Goal: Find specific page/section: Locate a particular part of the current website

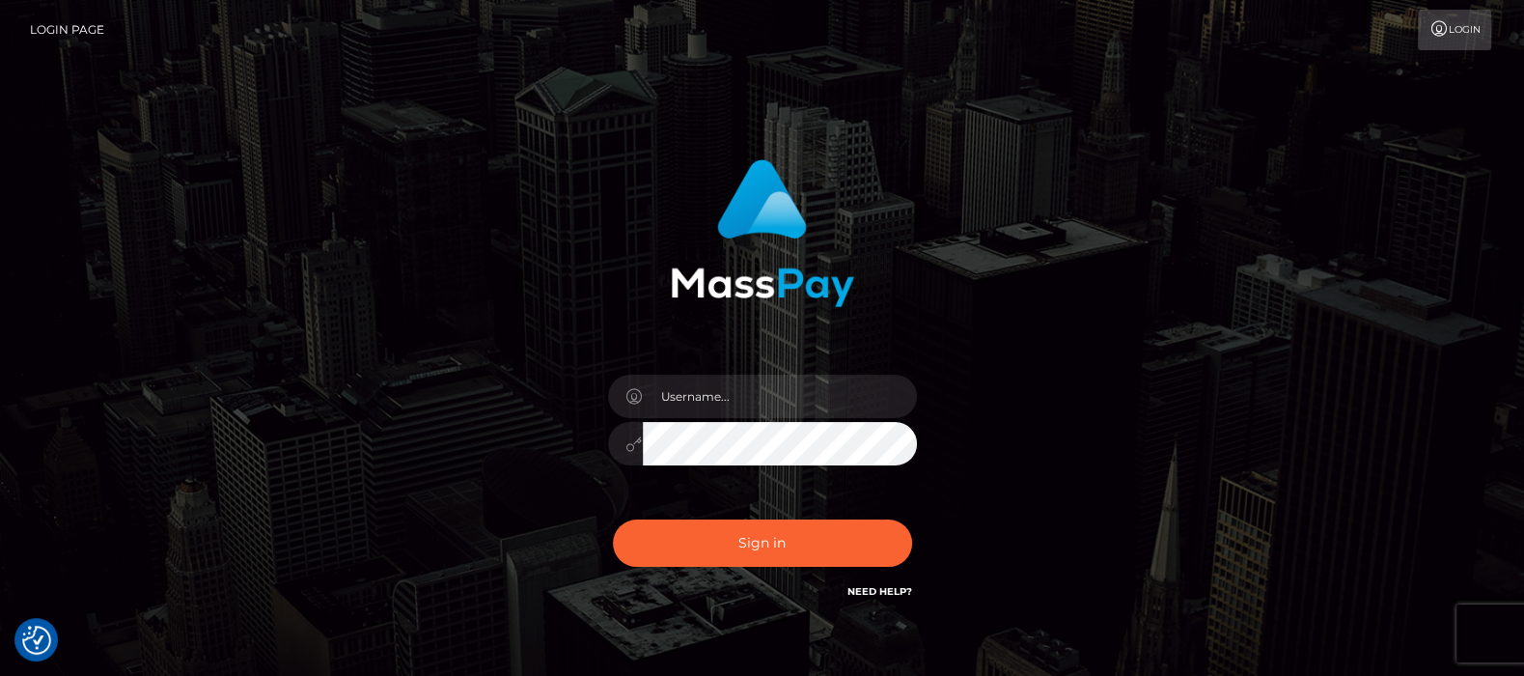
type input "[DOMAIN_NAME]"
click at [776, 544] on button "Sign in" at bounding box center [762, 542] width 299 height 47
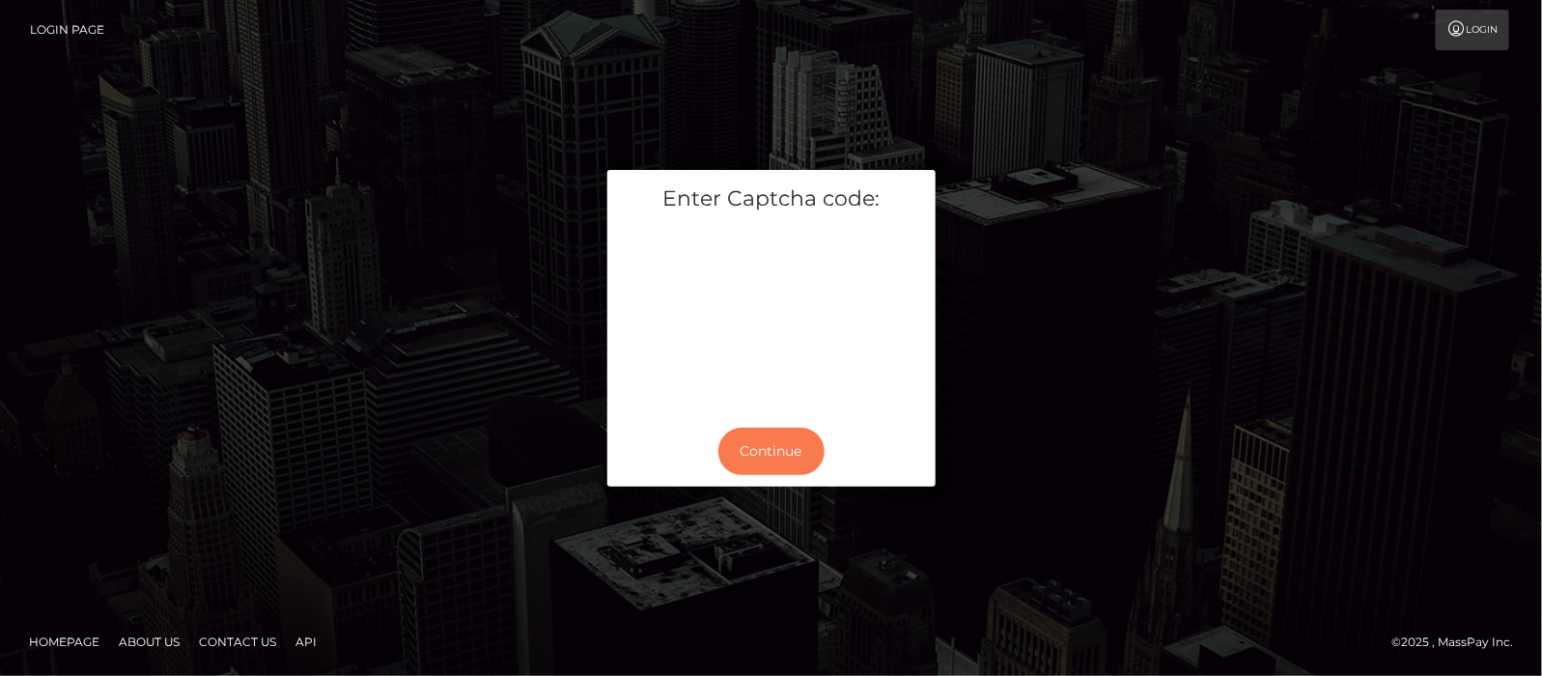
click at [784, 448] on button "Continue" at bounding box center [771, 451] width 106 height 47
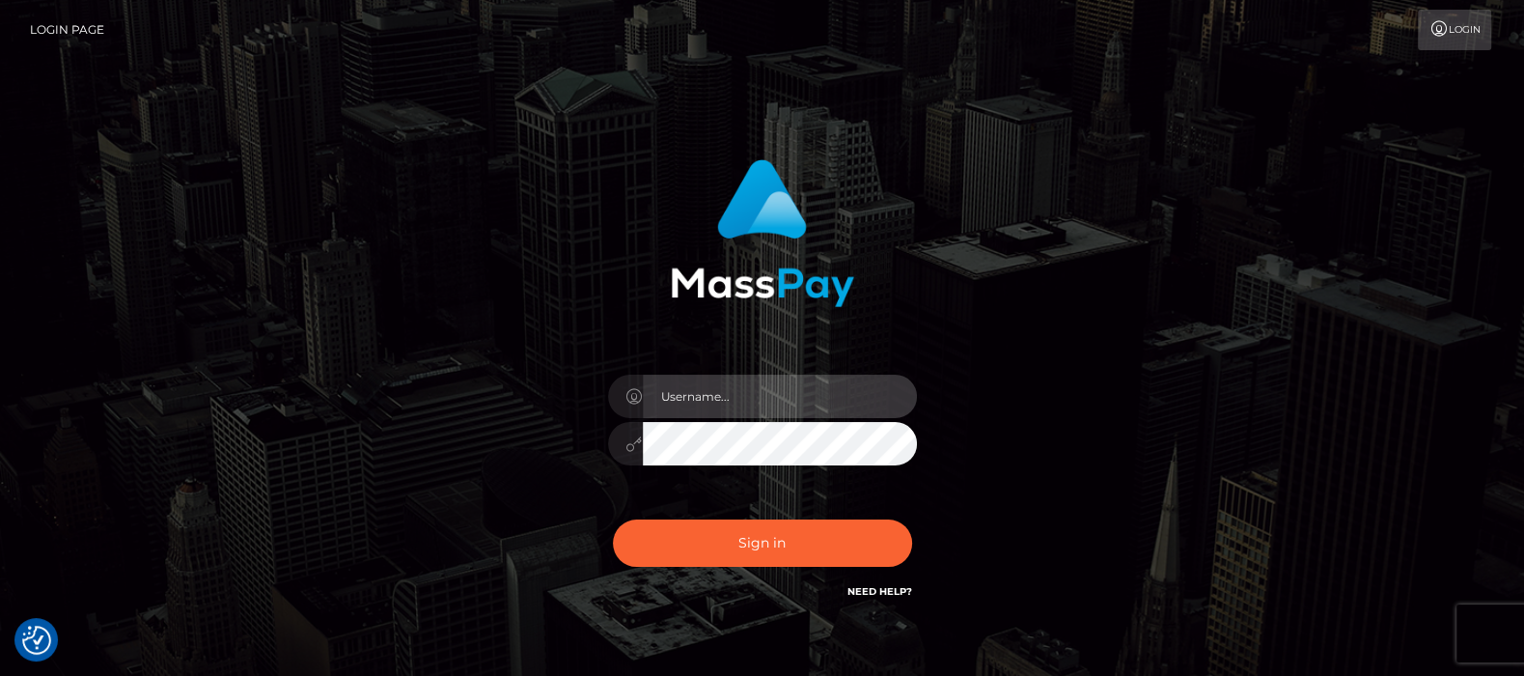
click at [717, 393] on input "text" at bounding box center [780, 396] width 274 height 43
type input "df.es"
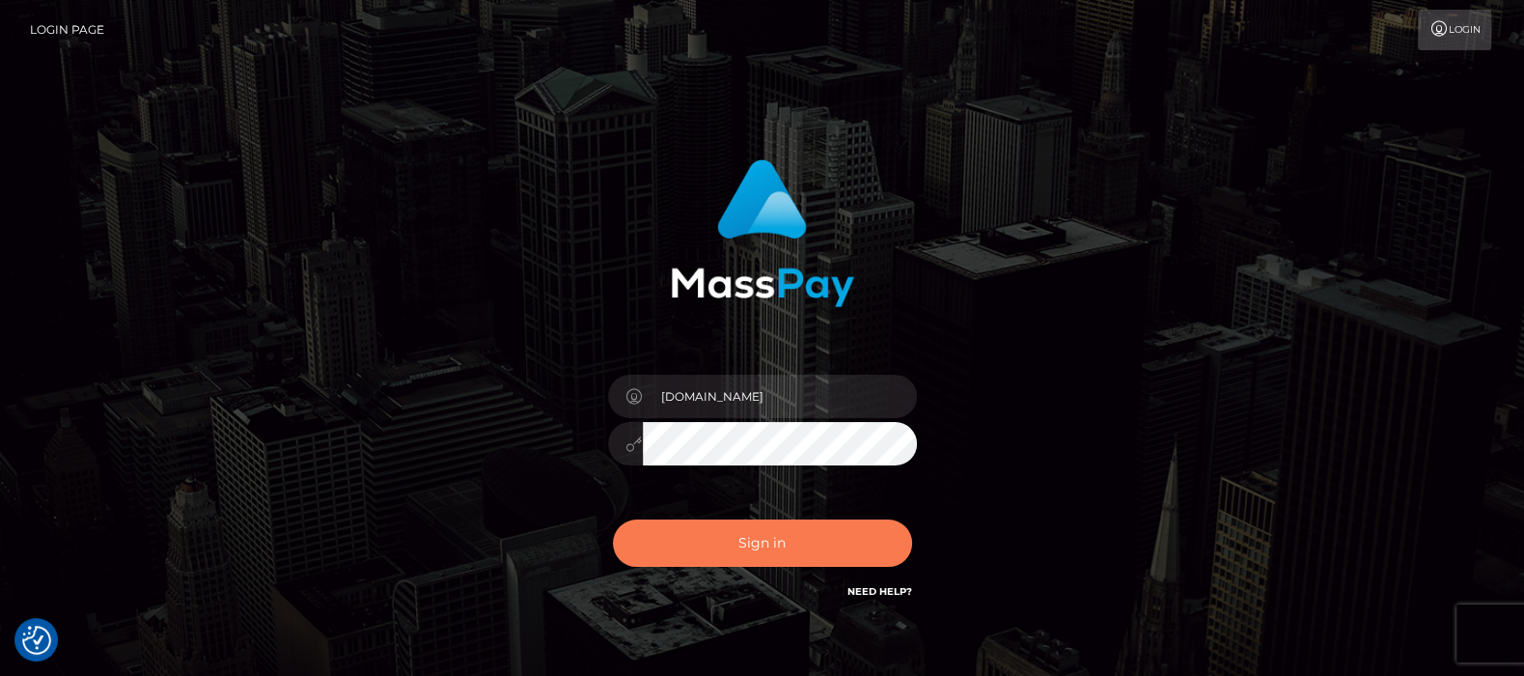
drag, startPoint x: 761, startPoint y: 542, endPoint x: 700, endPoint y: 502, distance: 72.6
click at [763, 542] on button "Sign in" at bounding box center [762, 542] width 299 height 47
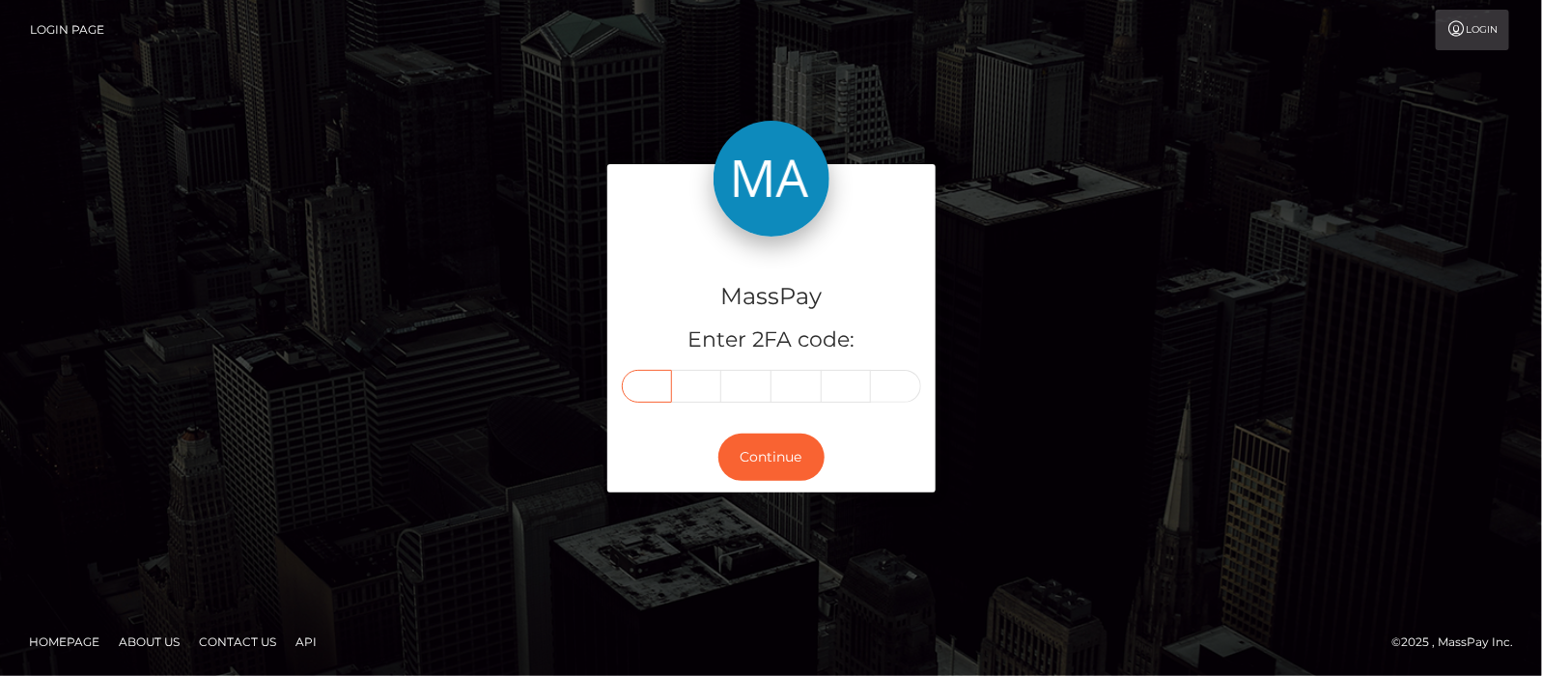
click at [648, 391] on input "text" at bounding box center [647, 386] width 50 height 33
type input "8"
type input "5"
type input "0"
type input "1"
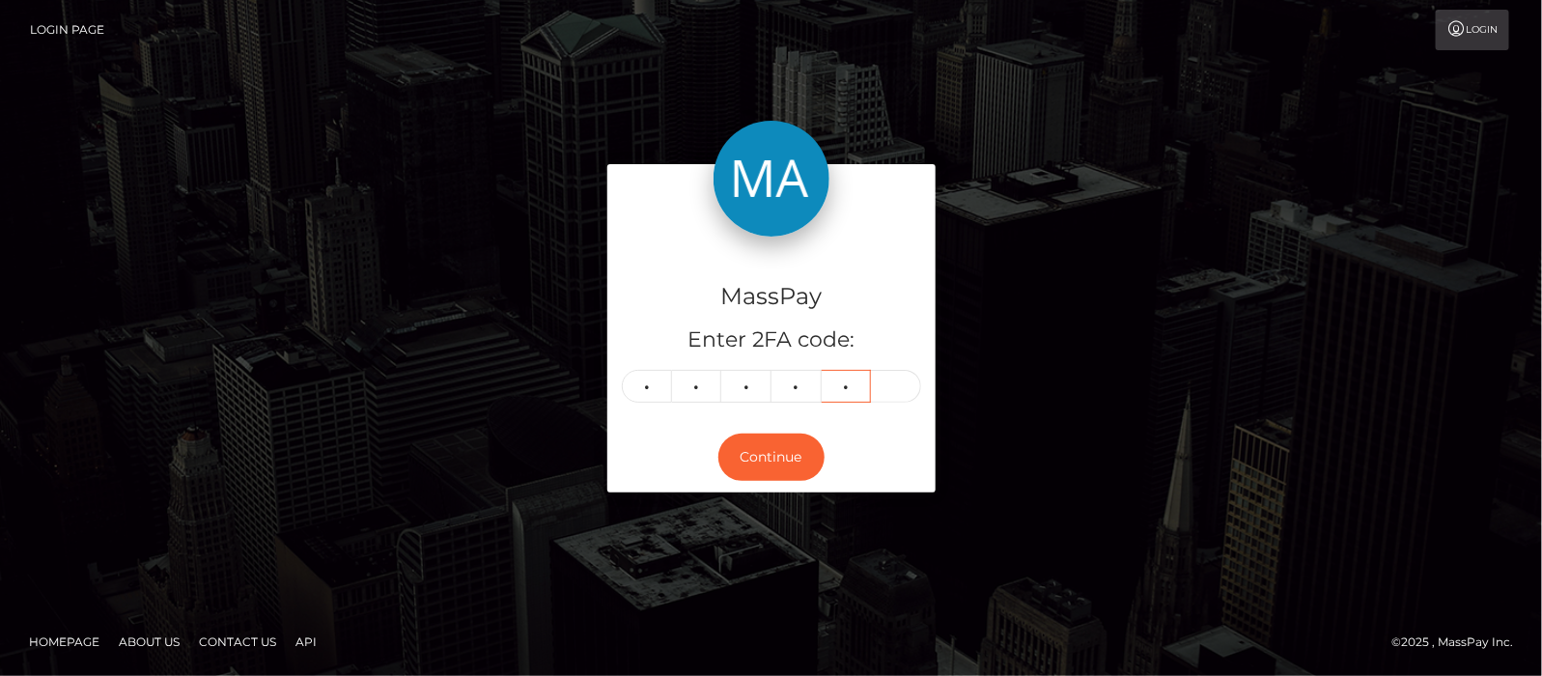
type input "5"
type input "1"
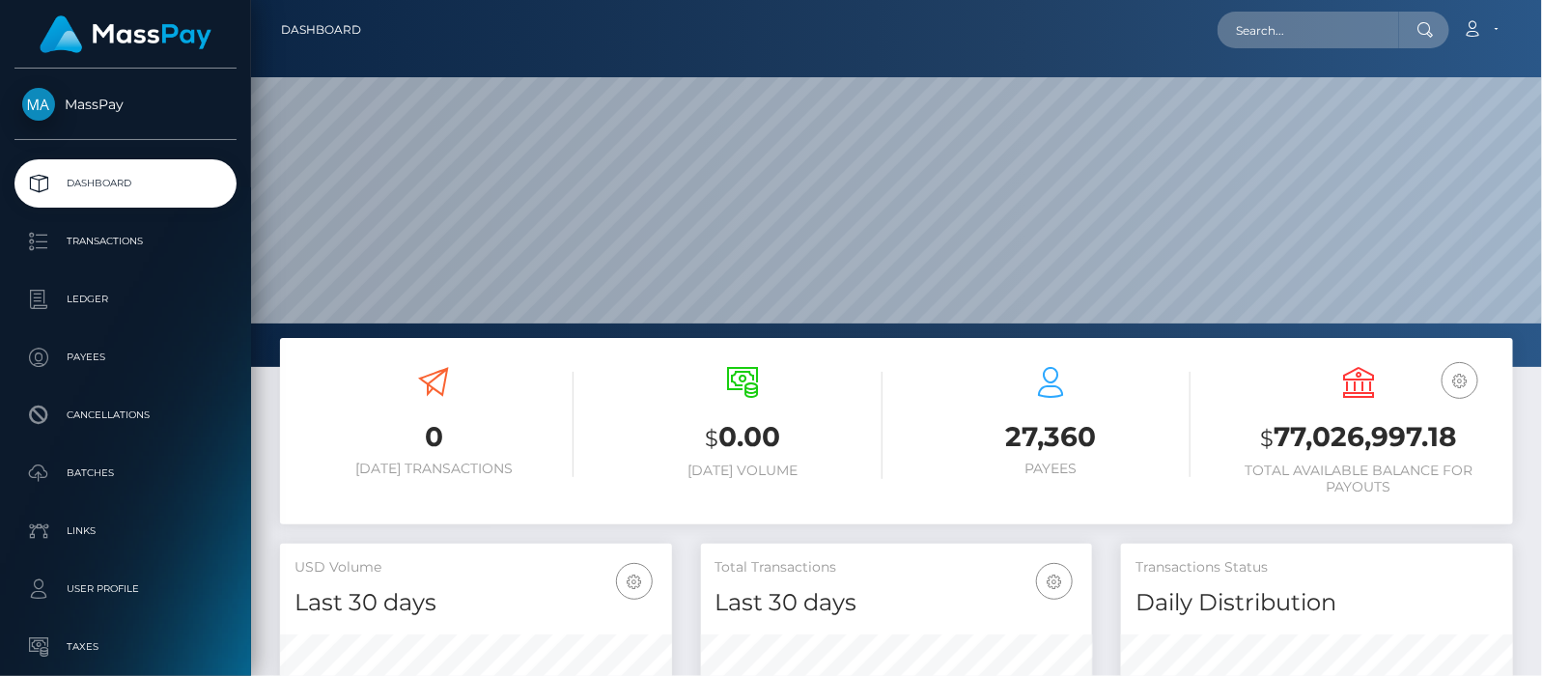
scroll to position [342, 392]
click at [1336, 26] on input "text" at bounding box center [1308, 30] width 182 height 37
paste input "bookedchrissy@gmail.com"
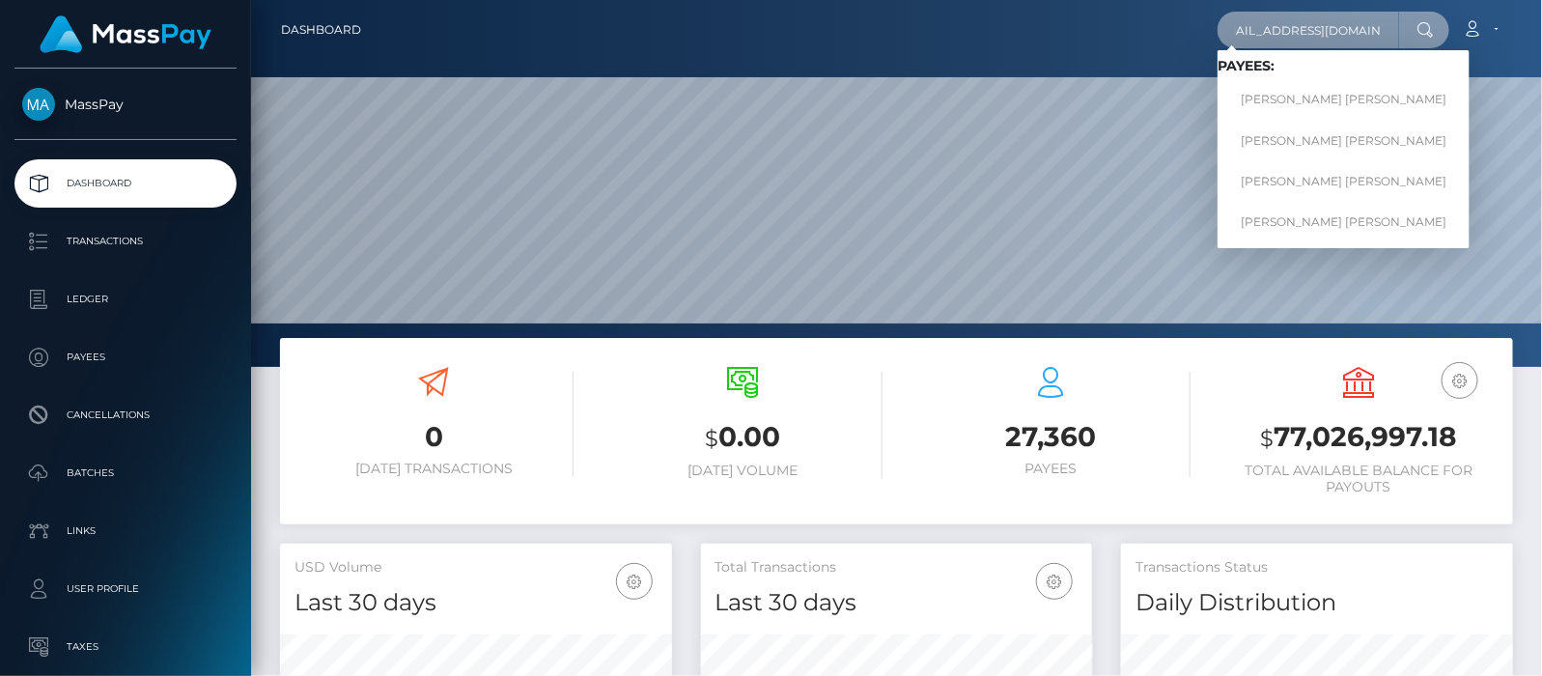
type input "bookedchrissy@gmail.com"
click at [1329, 97] on link "CHRIS ANN COURTNEY ARMSTRONG" at bounding box center [1343, 100] width 252 height 36
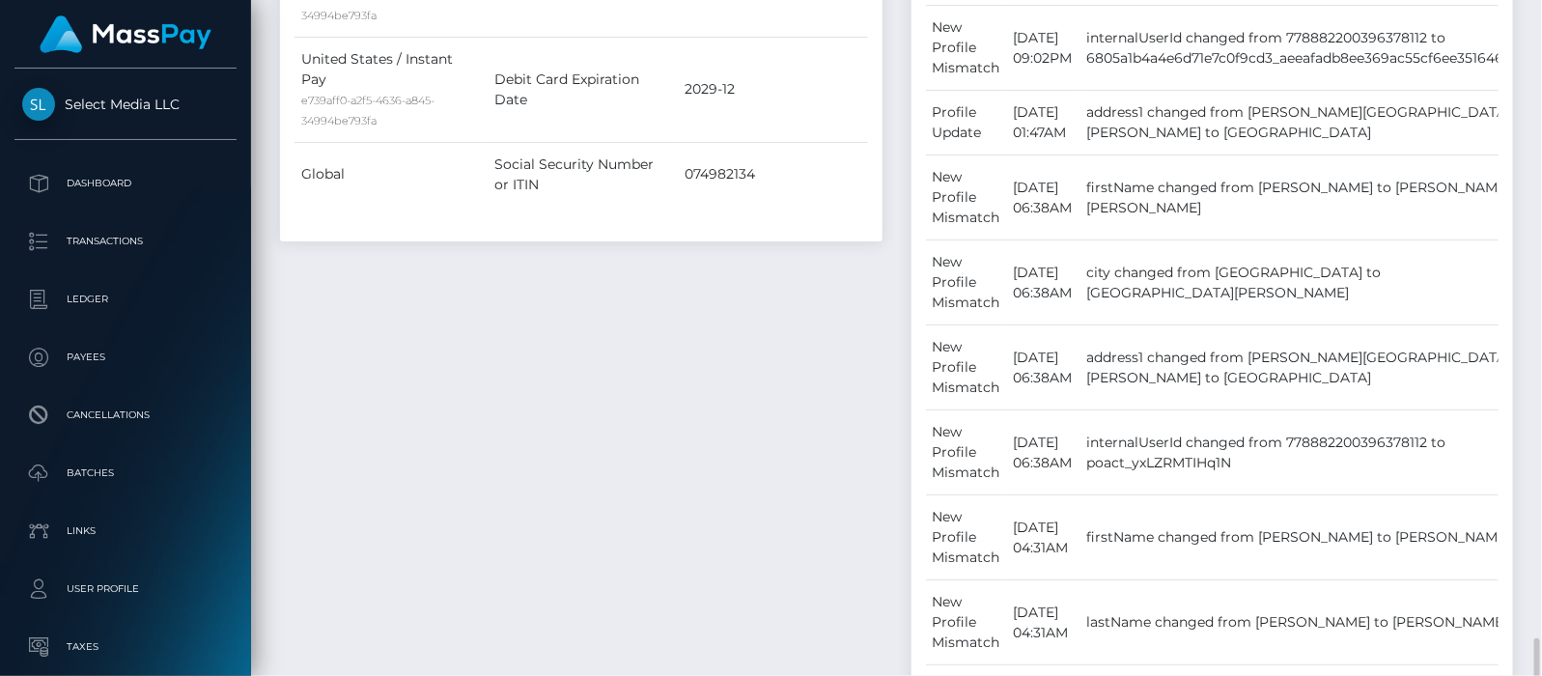
scroll to position [1810, 0]
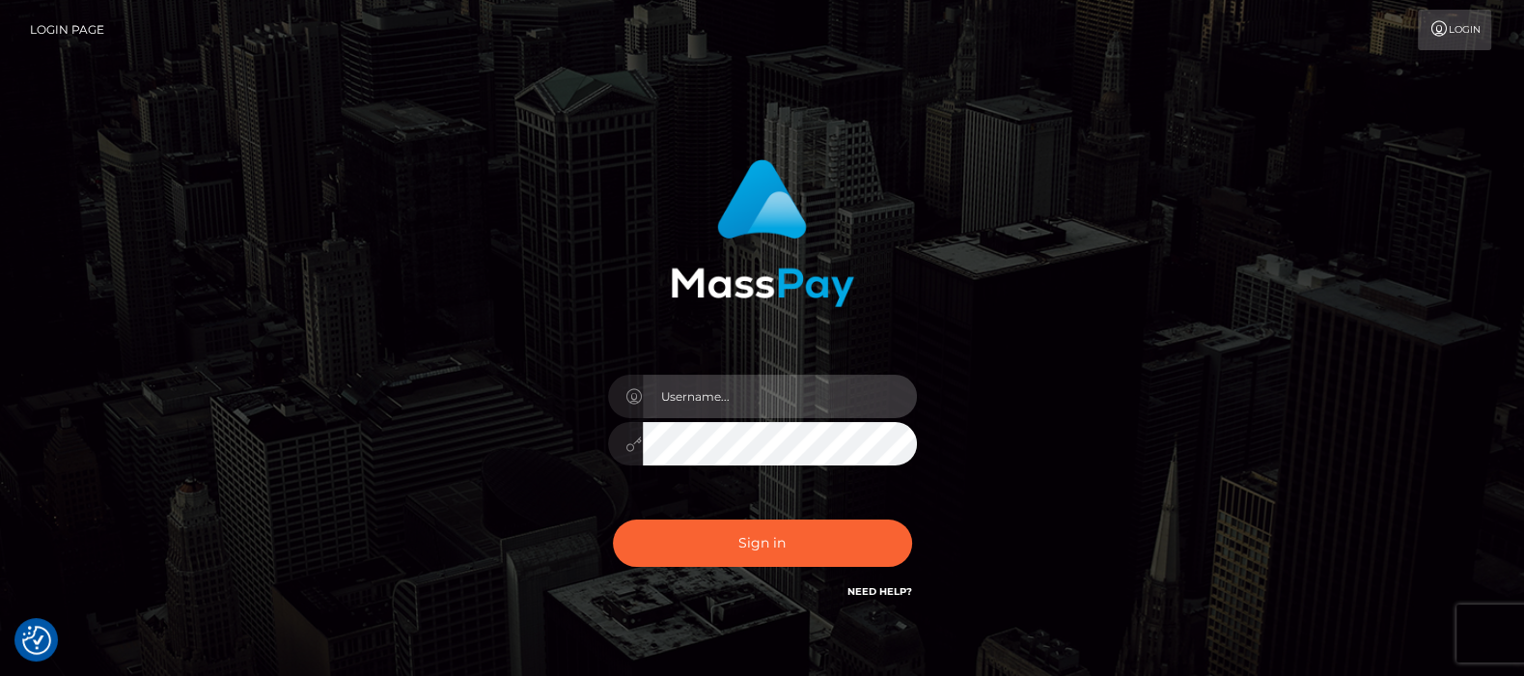
click at [708, 388] on input "text" at bounding box center [780, 396] width 274 height 43
type input "[DOMAIN_NAME]"
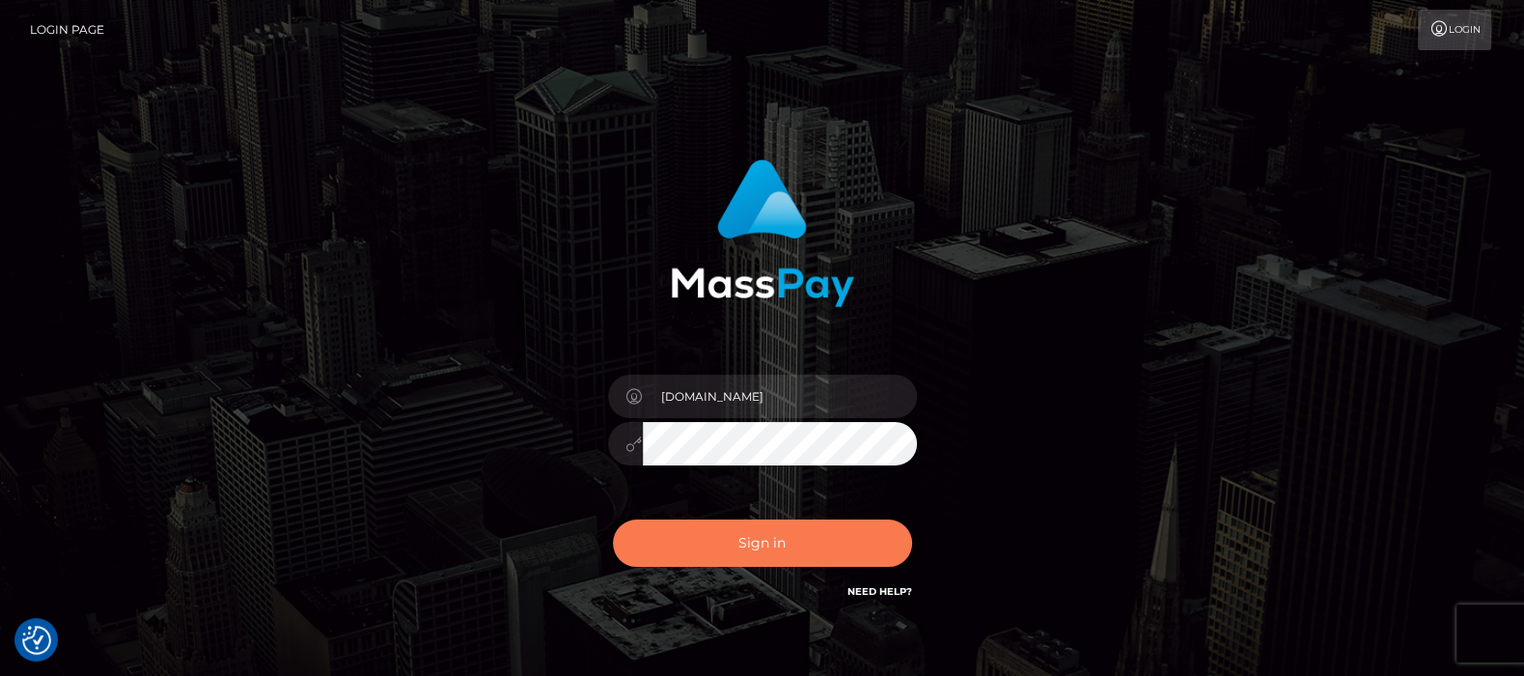
click at [768, 545] on button "Sign in" at bounding box center [762, 542] width 299 height 47
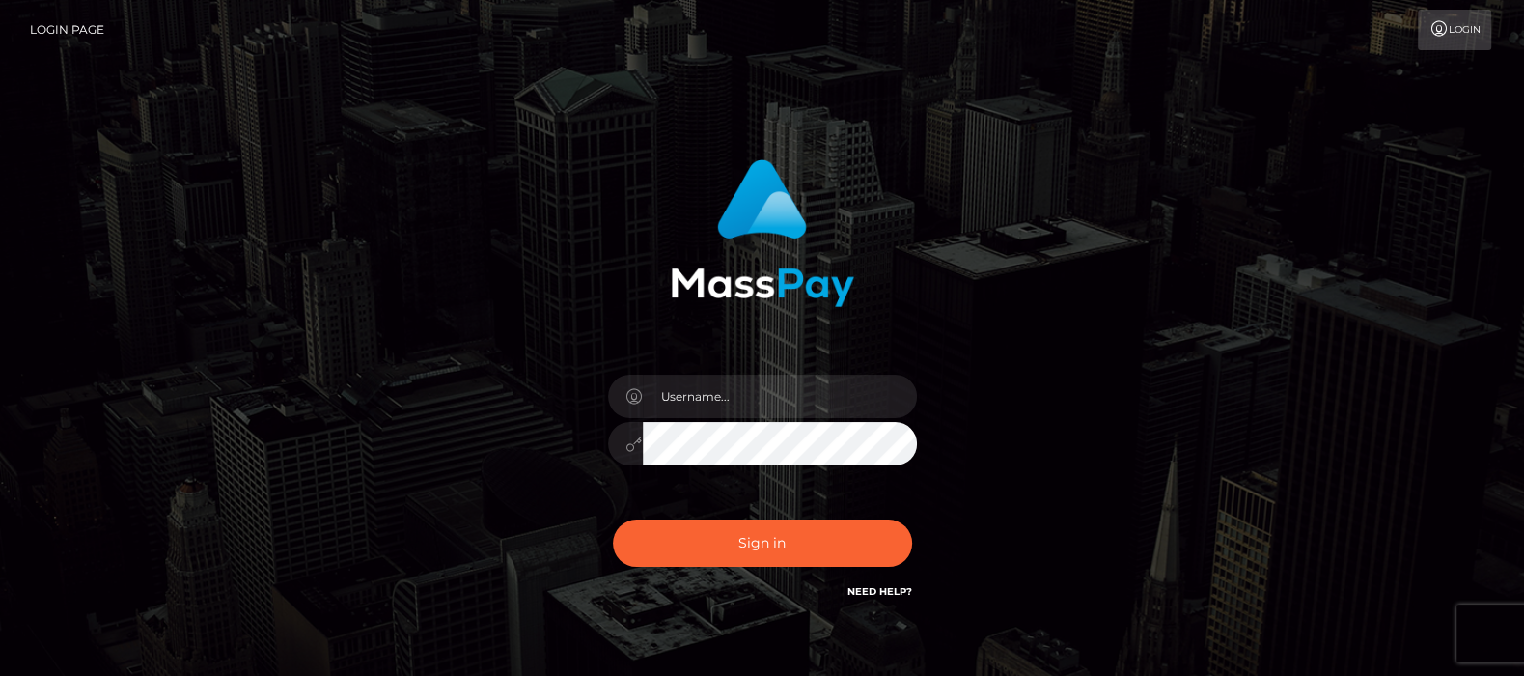
type input "df.es"
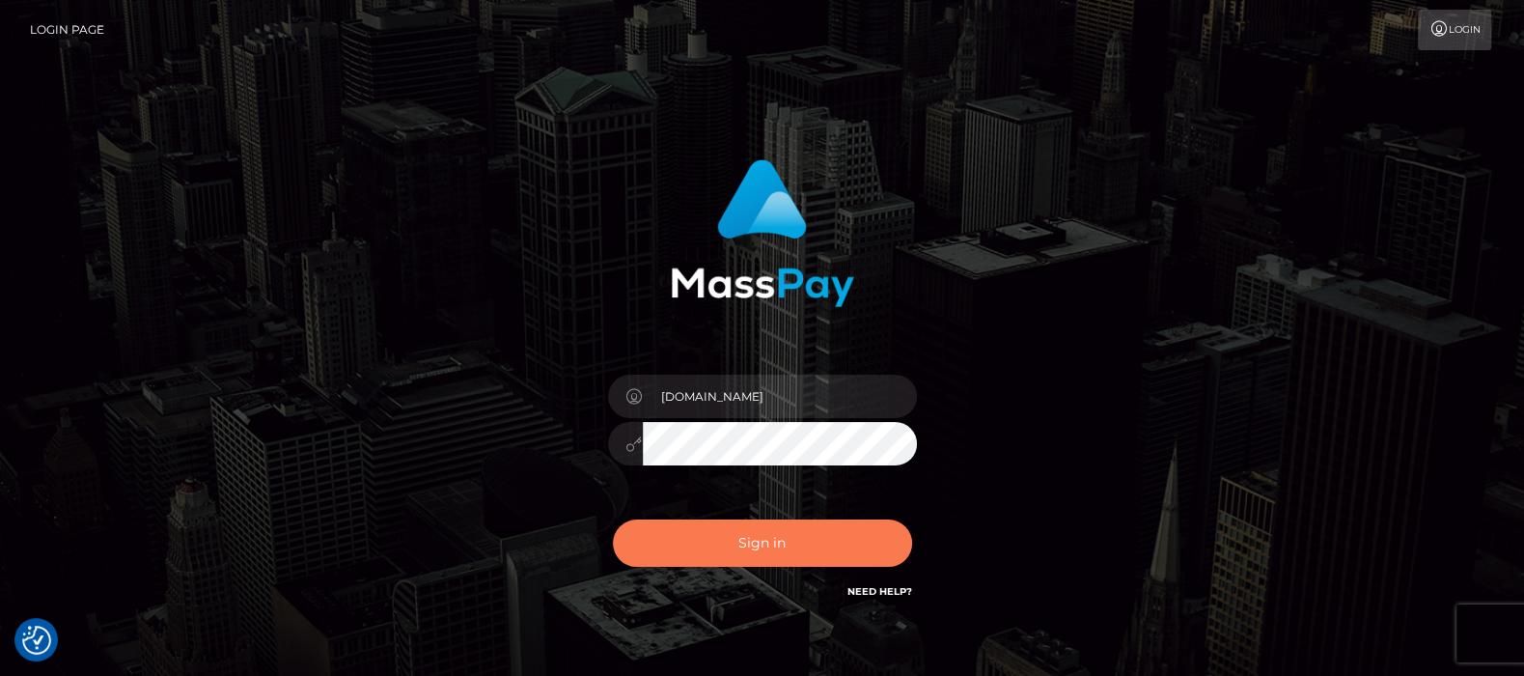
click at [748, 540] on button "Sign in" at bounding box center [762, 542] width 299 height 47
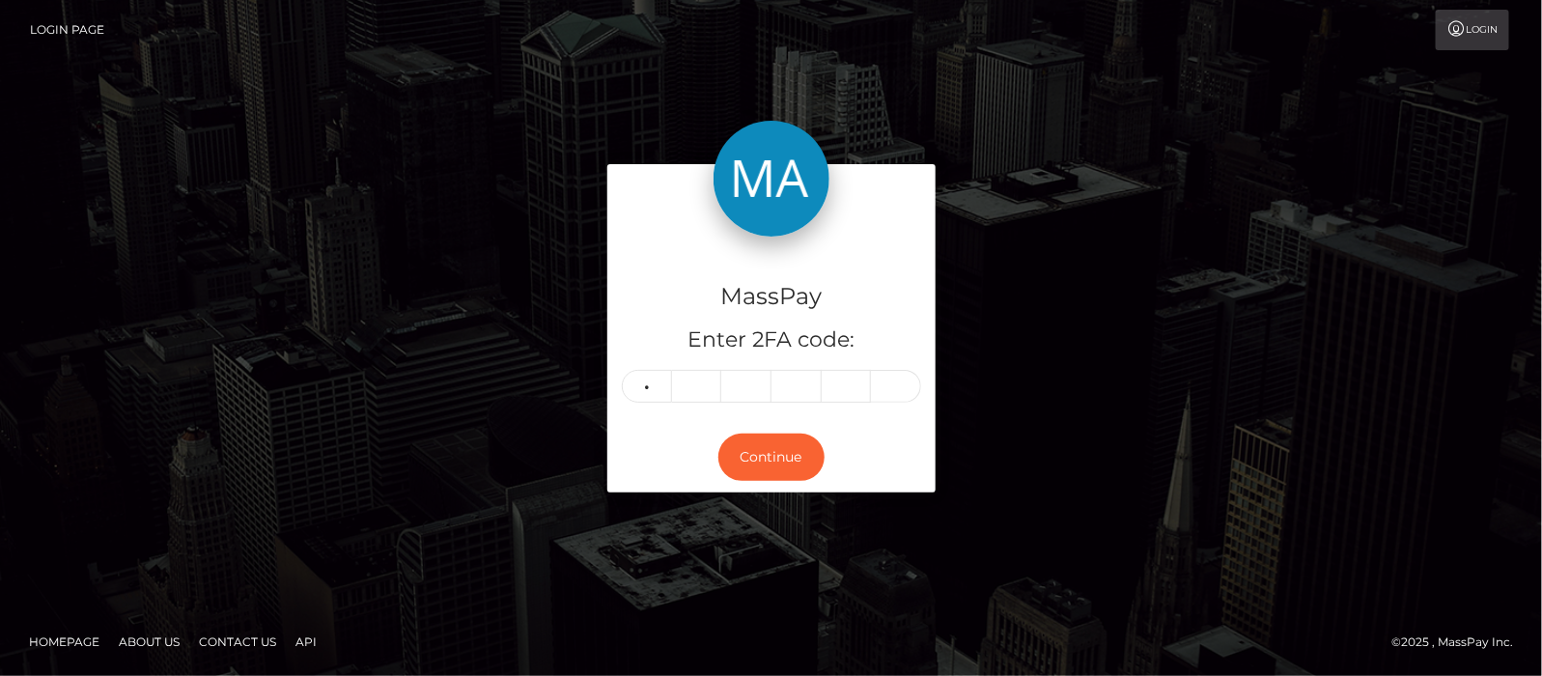
type input "5"
type input "6"
type input "4"
type input "1"
type input "2"
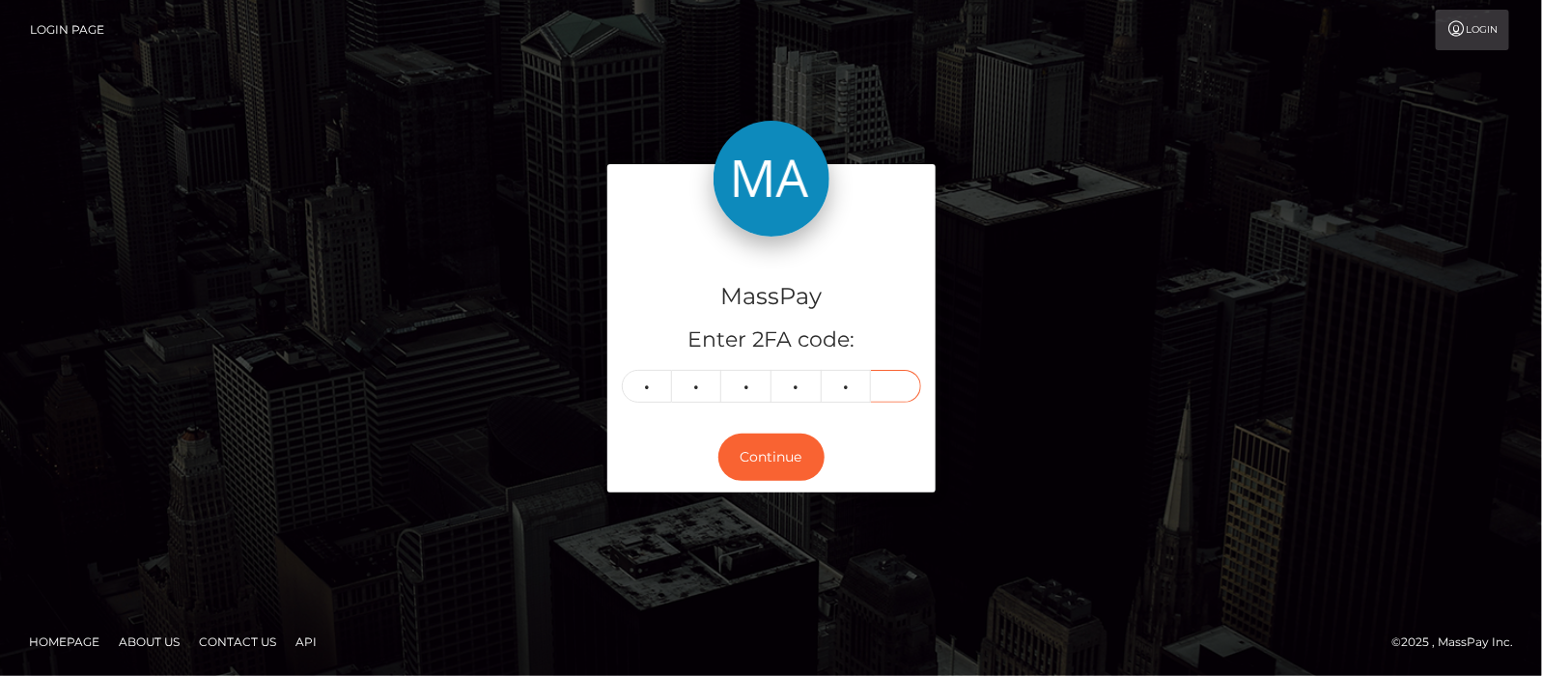
type input "7"
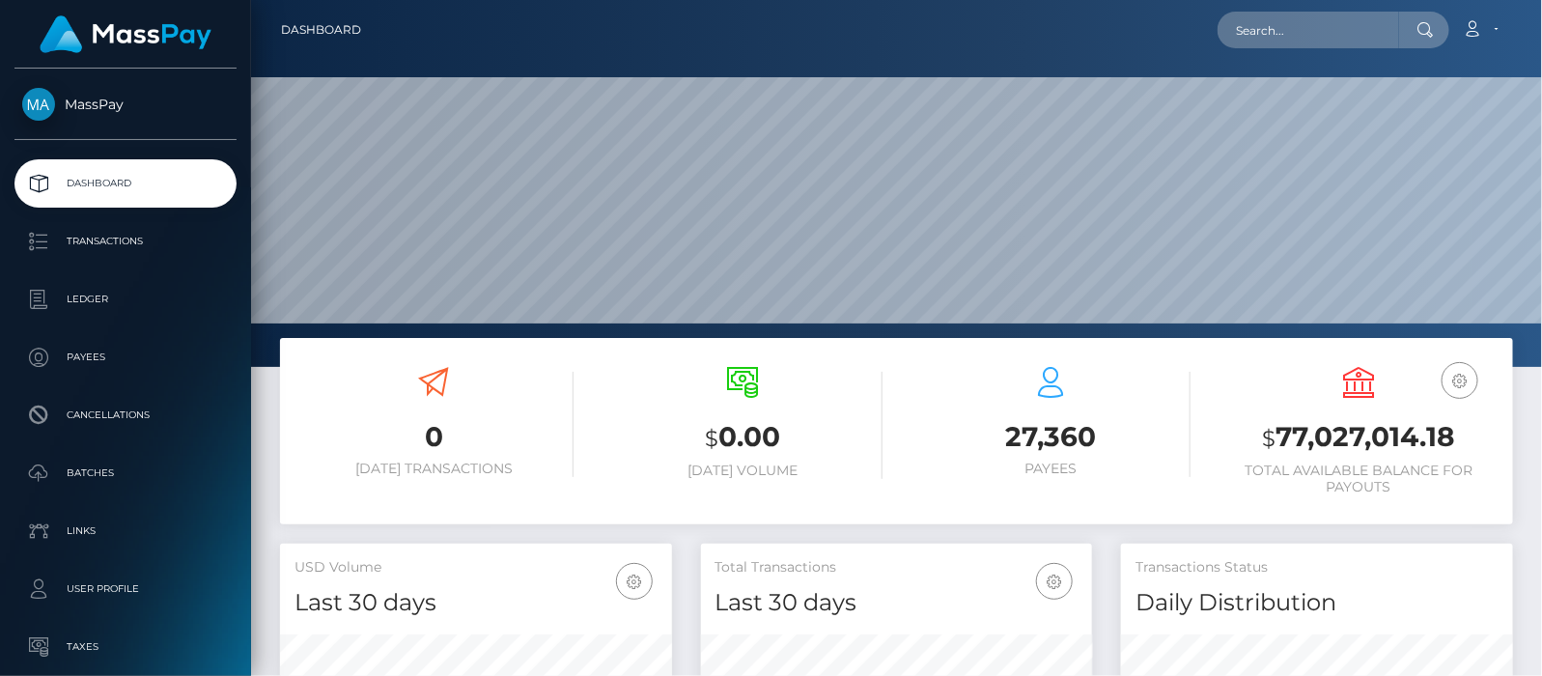
scroll to position [342, 392]
click at [1328, 29] on input "text" at bounding box center [1308, 30] width 182 height 37
paste input "[EMAIL_ADDRESS][DOMAIN_NAME]"
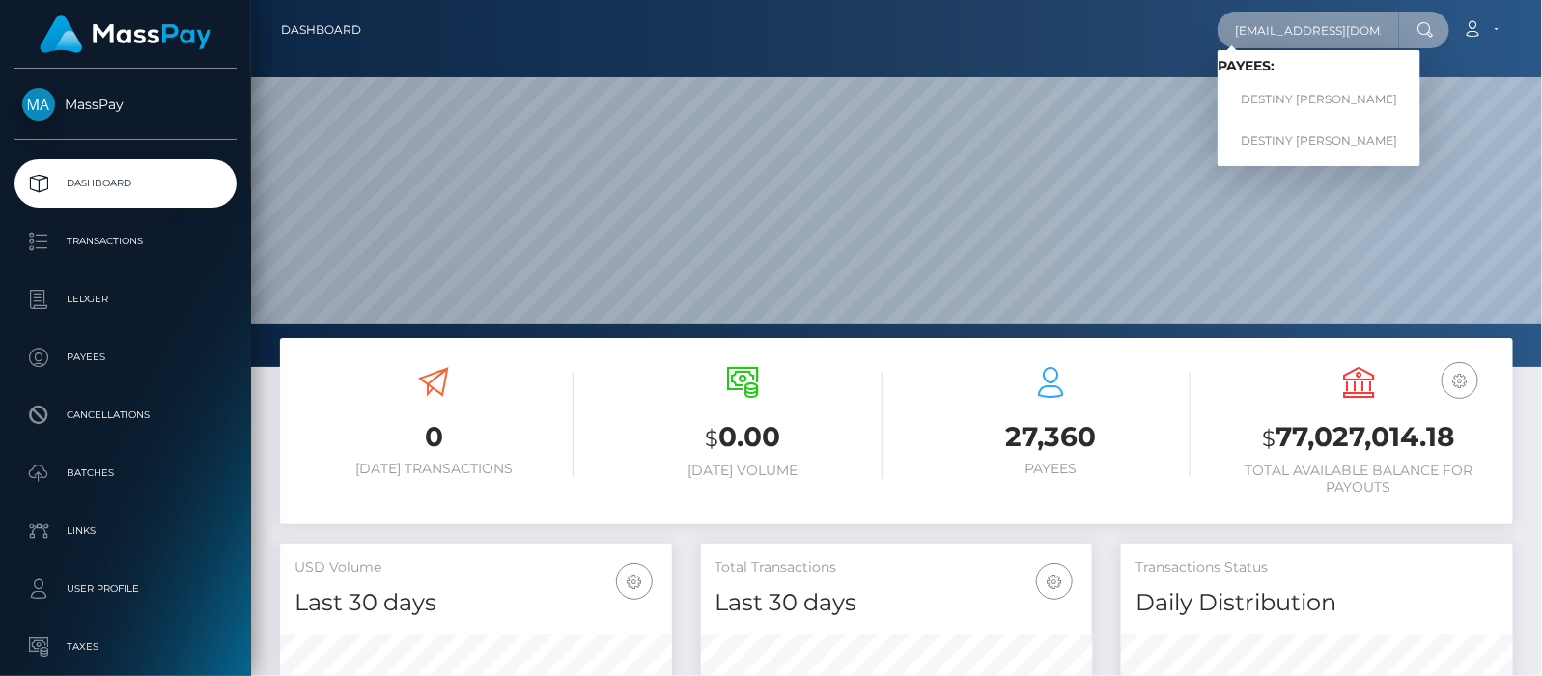
type input "[EMAIL_ADDRESS][DOMAIN_NAME]"
click at [1311, 100] on link "DESTINY [PERSON_NAME]" at bounding box center [1318, 100] width 203 height 36
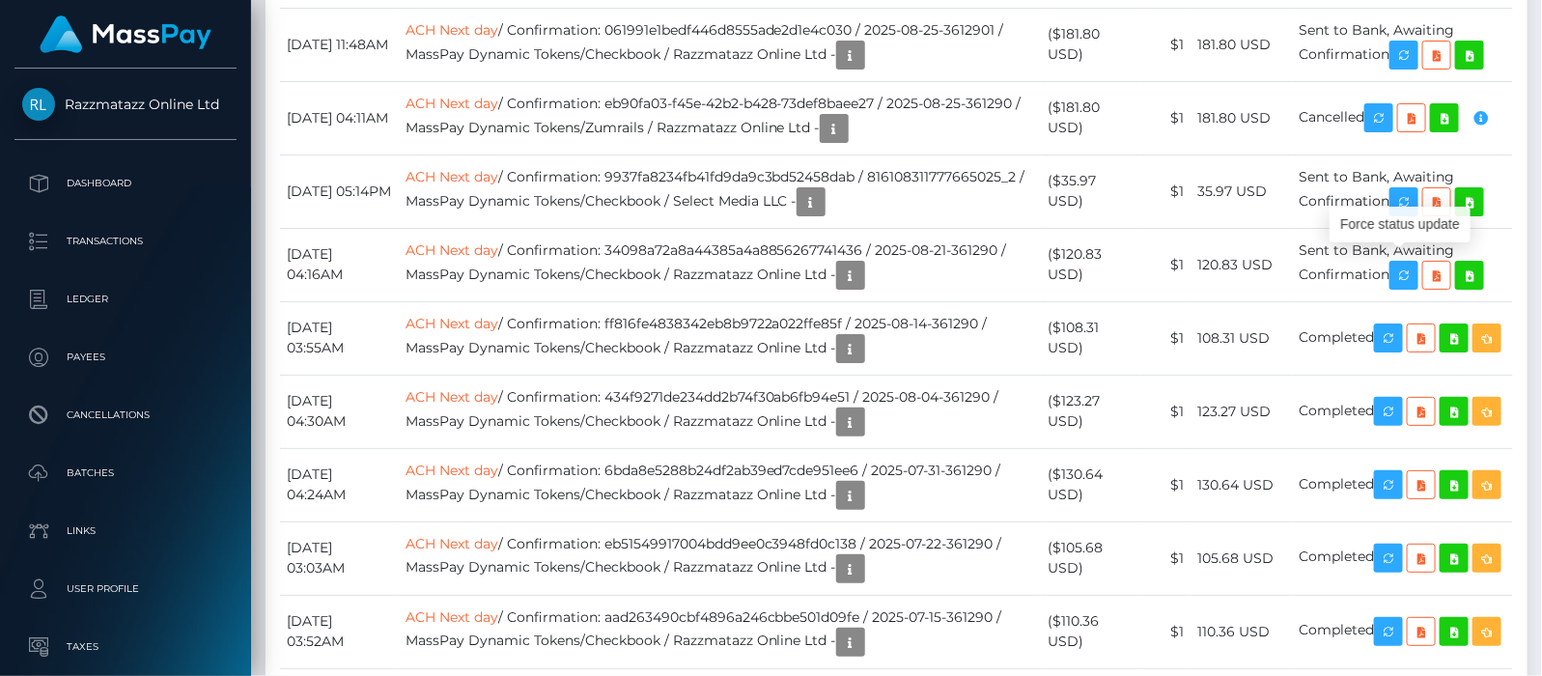
scroll to position [232, 392]
click at [1412, 68] on icon "button" at bounding box center [1403, 55] width 23 height 24
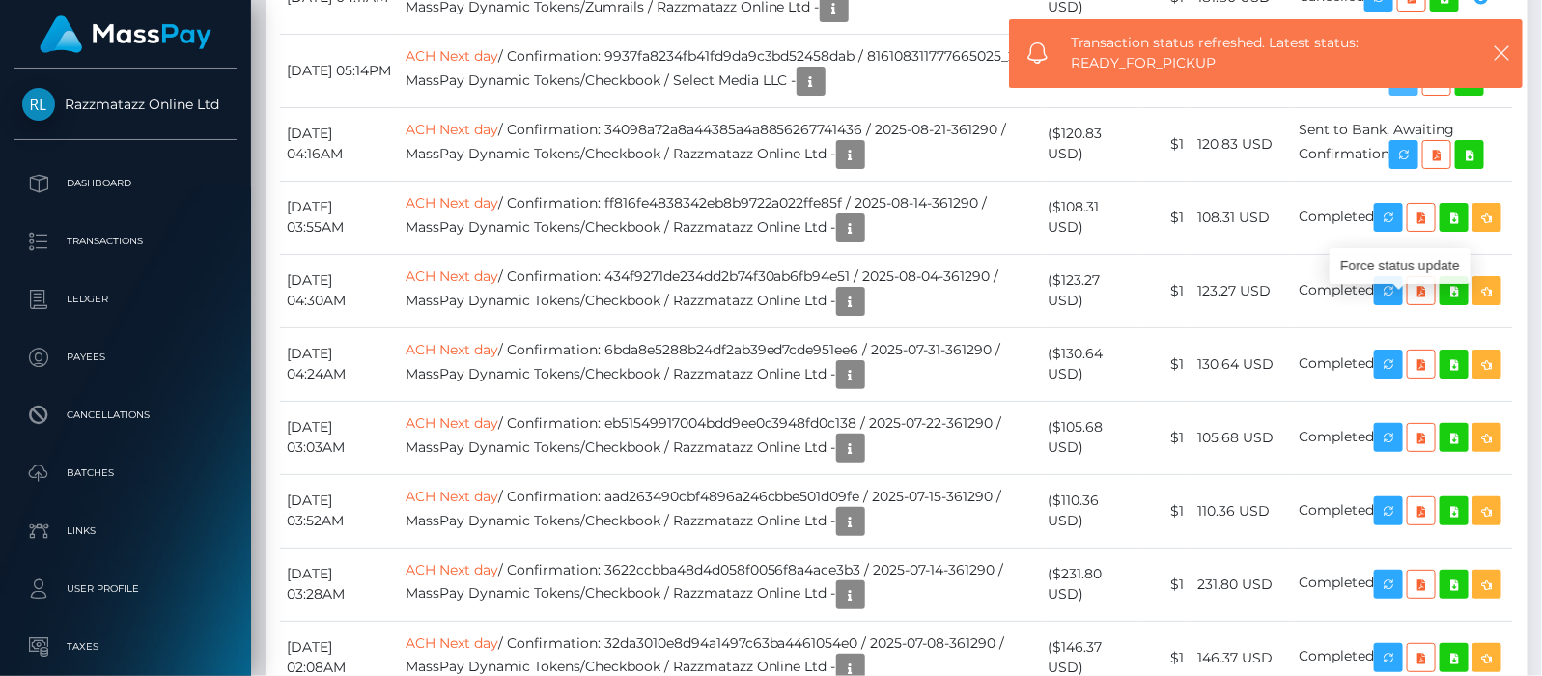
click at [1415, 94] on icon "button" at bounding box center [1403, 82] width 23 height 24
click at [1415, 167] on icon "button" at bounding box center [1403, 155] width 23 height 24
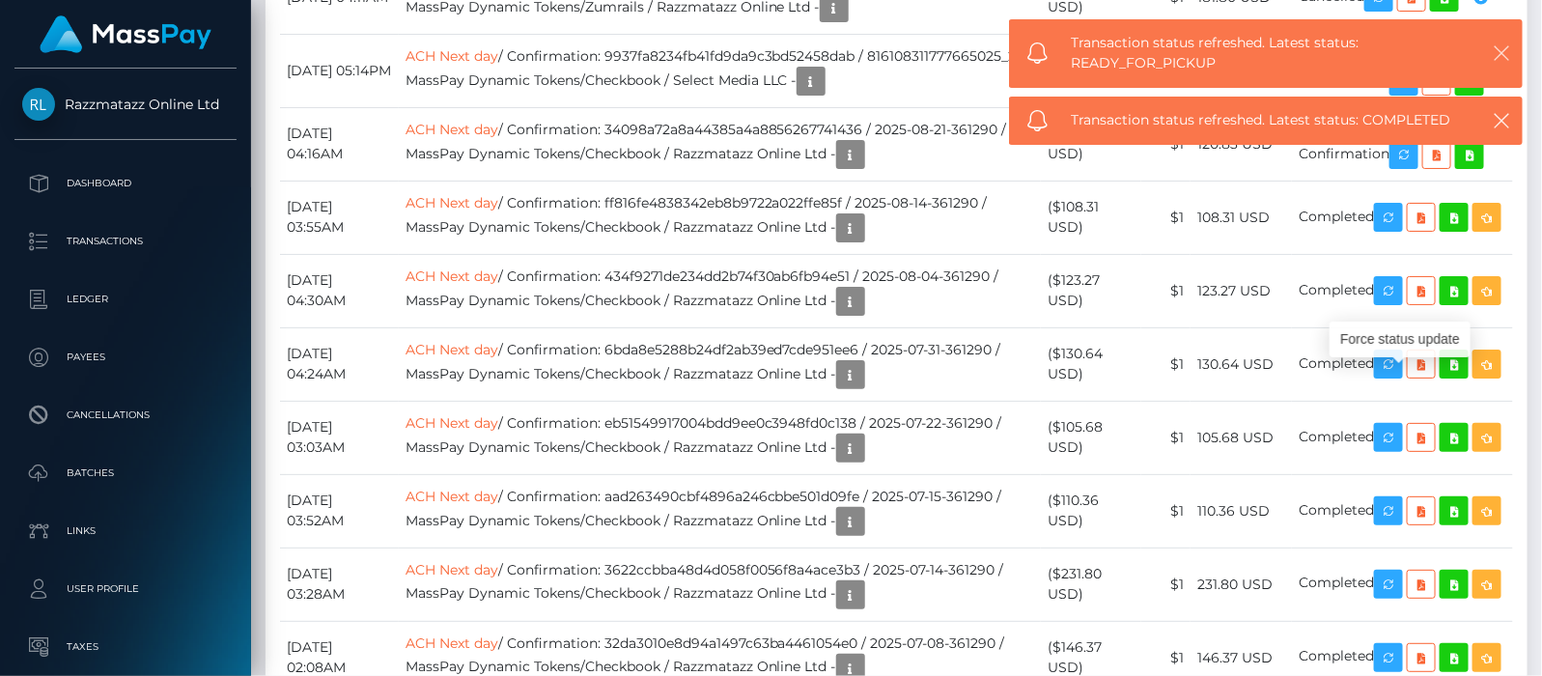
click at [1491, 61] on button "button" at bounding box center [1501, 53] width 24 height 24
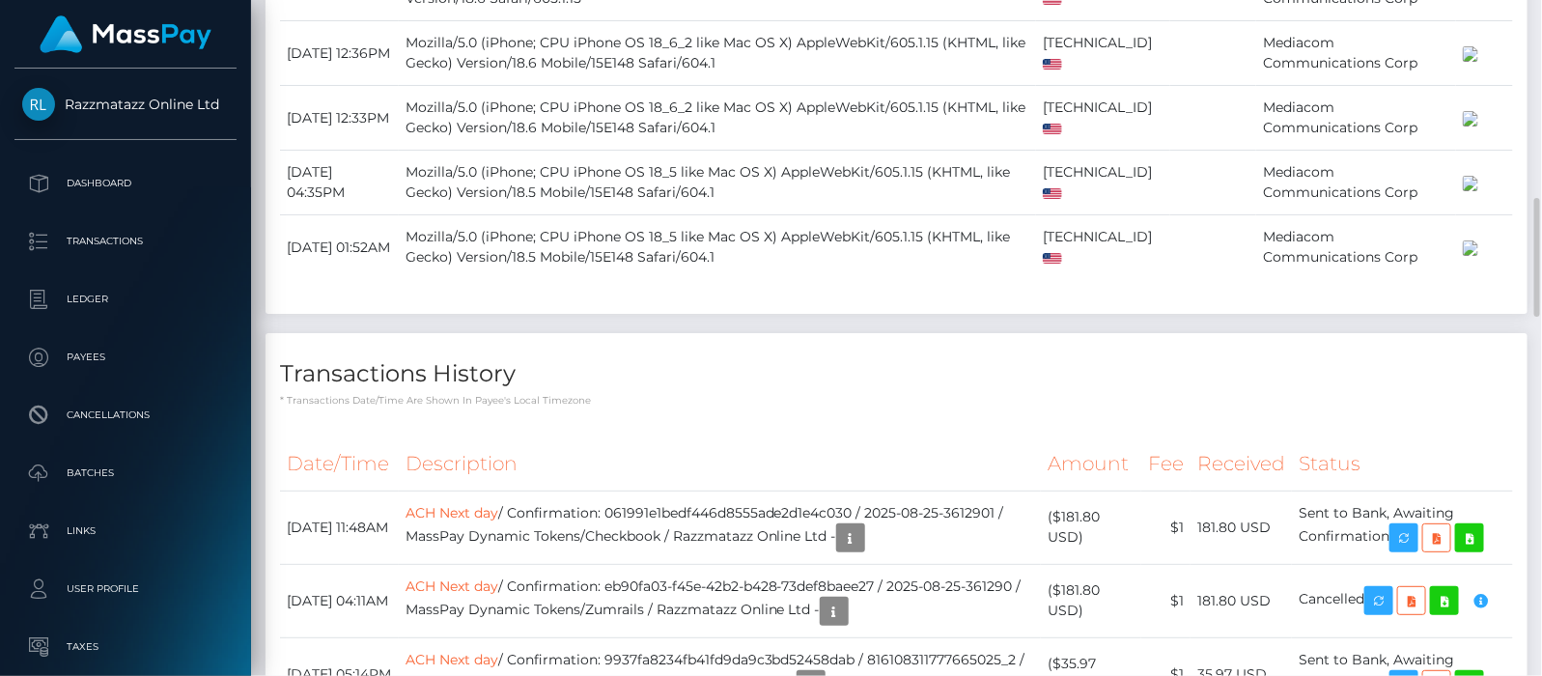
scroll to position [1690, 0]
